Goal: Entertainment & Leisure: Browse casually

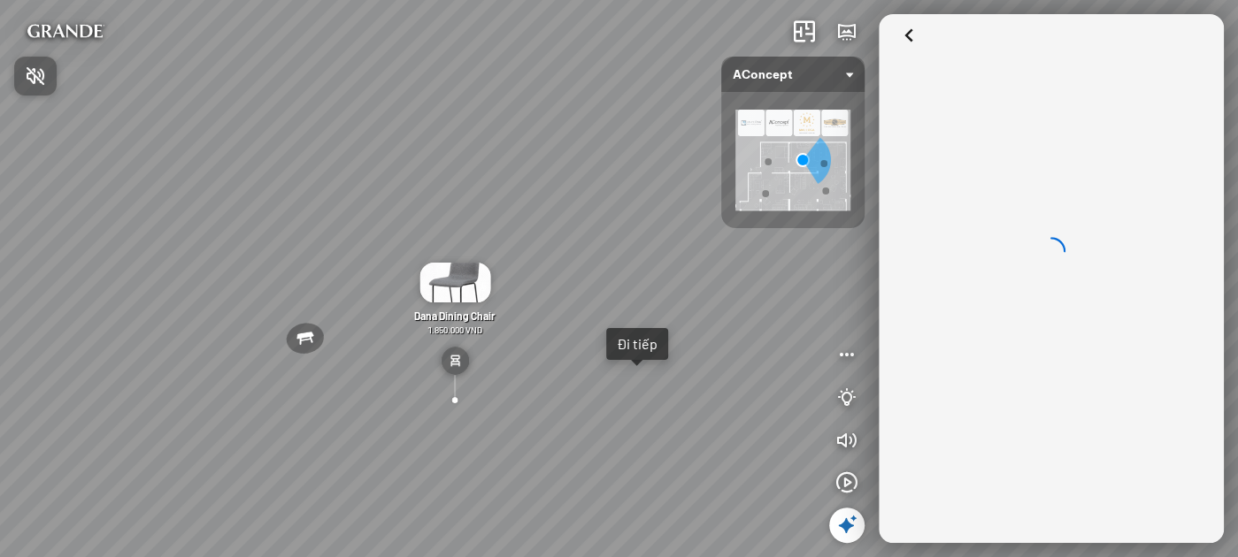
drag, startPoint x: 673, startPoint y: 270, endPoint x: 551, endPoint y: 271, distance: 122.1
click at [553, 271] on div at bounding box center [619, 278] width 1238 height 557
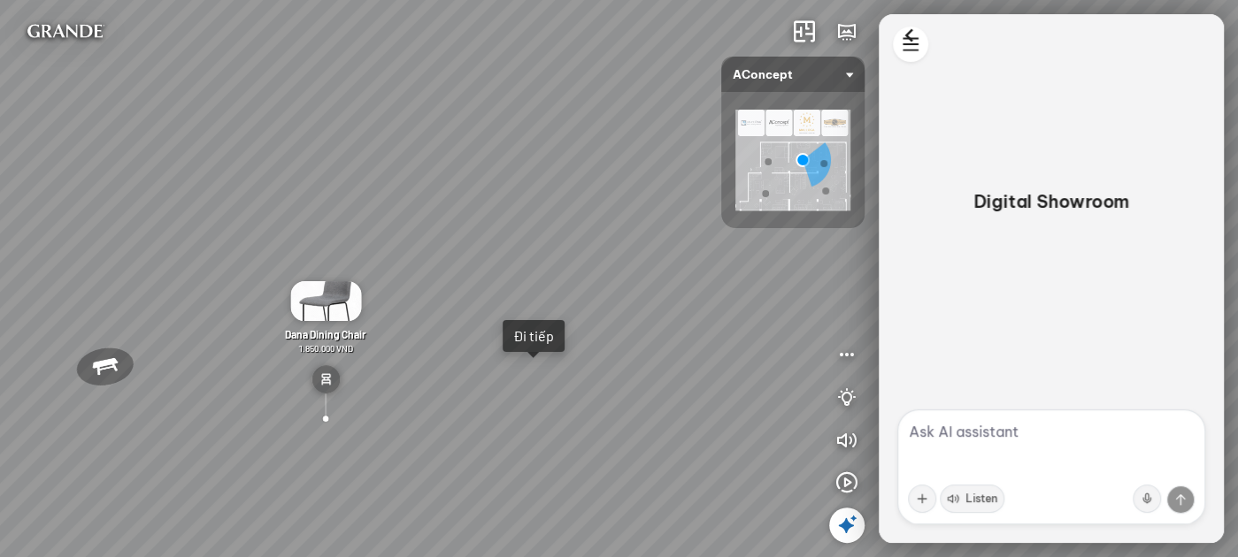
drag, startPoint x: 551, startPoint y: 268, endPoint x: 485, endPoint y: 268, distance: 66.3
click at [486, 267] on div "[MEDICAL_DATA] [PERSON_NAME] Đi tiếp The [PERSON_NAME] 3-Seater Sofa 22.500.000…" at bounding box center [619, 278] width 1238 height 557
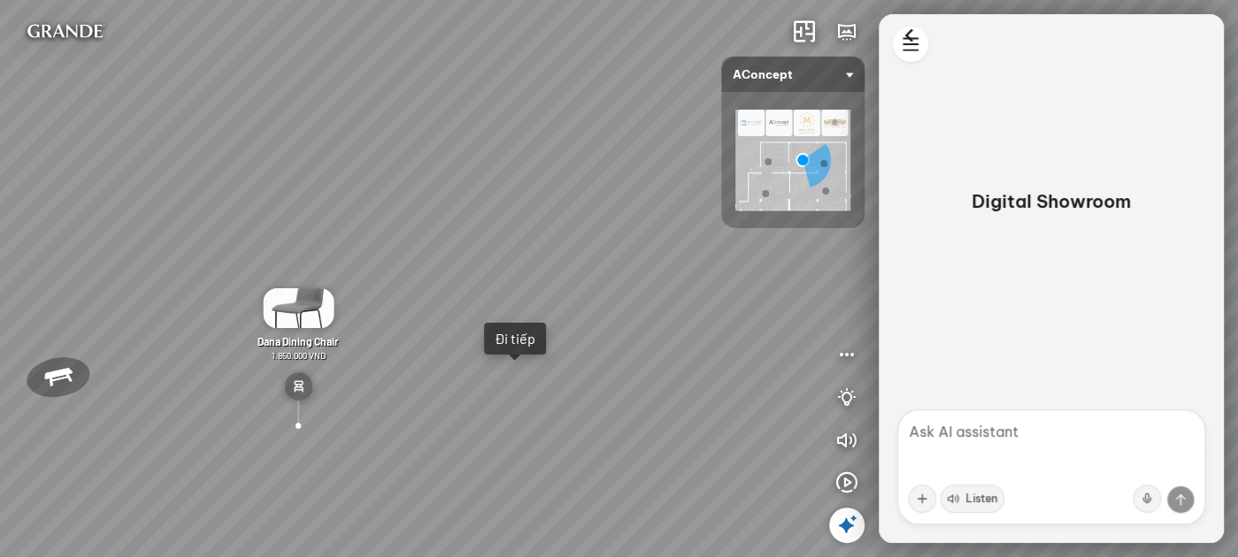
click at [511, 338] on div "Đi tiếp" at bounding box center [515, 339] width 41 height 18
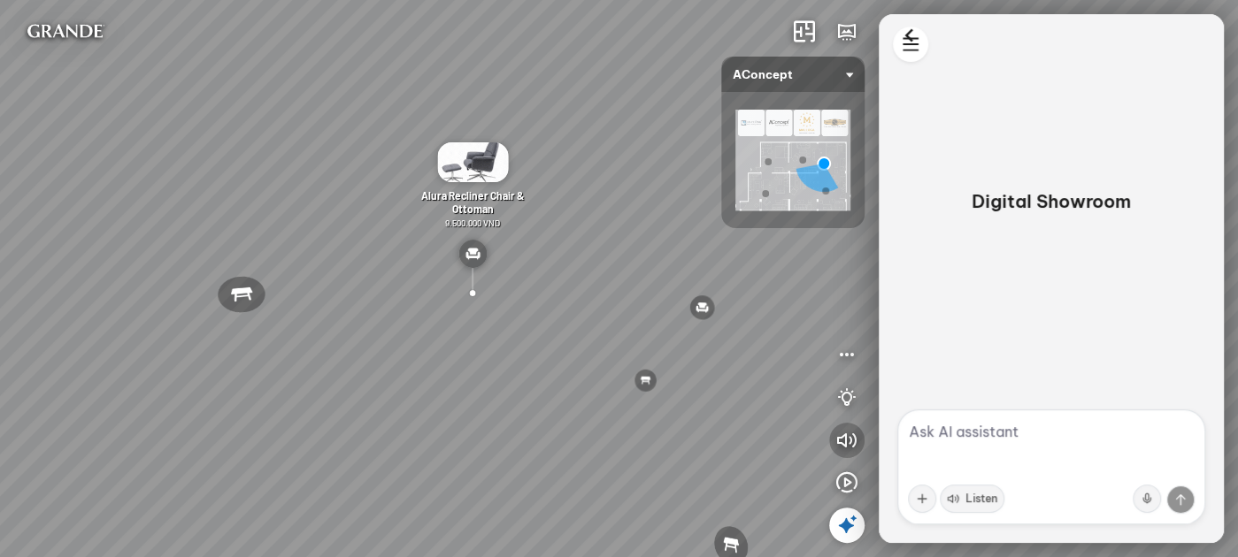
click at [848, 437] on icon "button" at bounding box center [846, 440] width 21 height 21
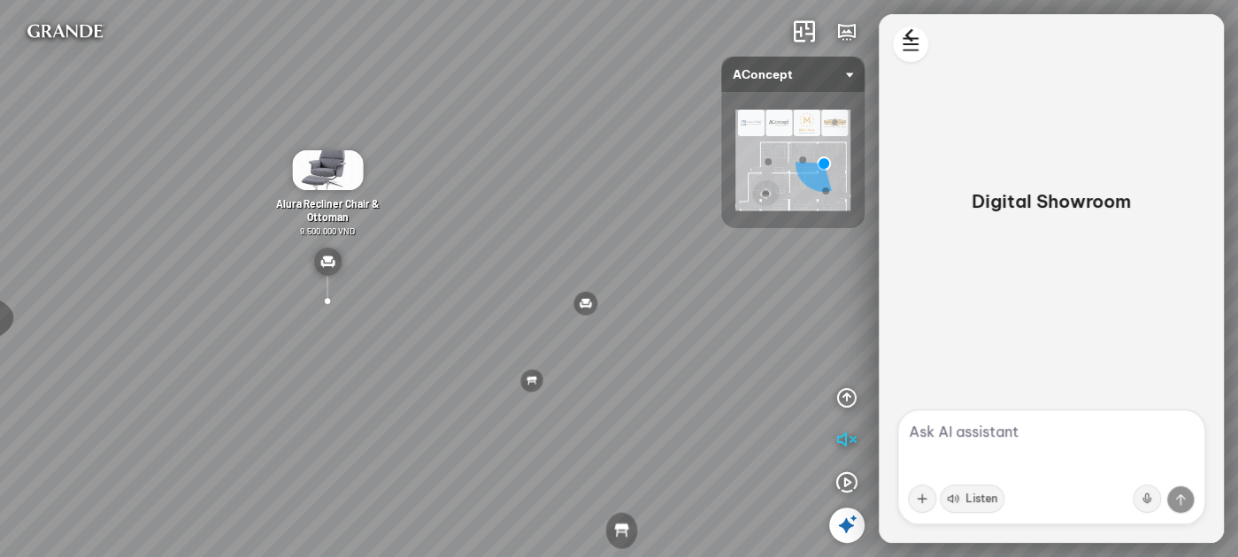
drag, startPoint x: 631, startPoint y: 264, endPoint x: 470, endPoint y: 266, distance: 161.0
click at [470, 266] on div "Reno ceiling lamp 5.300.000 VND Palima bed 19.000.000 VND Nanna Lounge Chair 7.…" at bounding box center [619, 278] width 1238 height 557
